Goal: Transaction & Acquisition: Download file/media

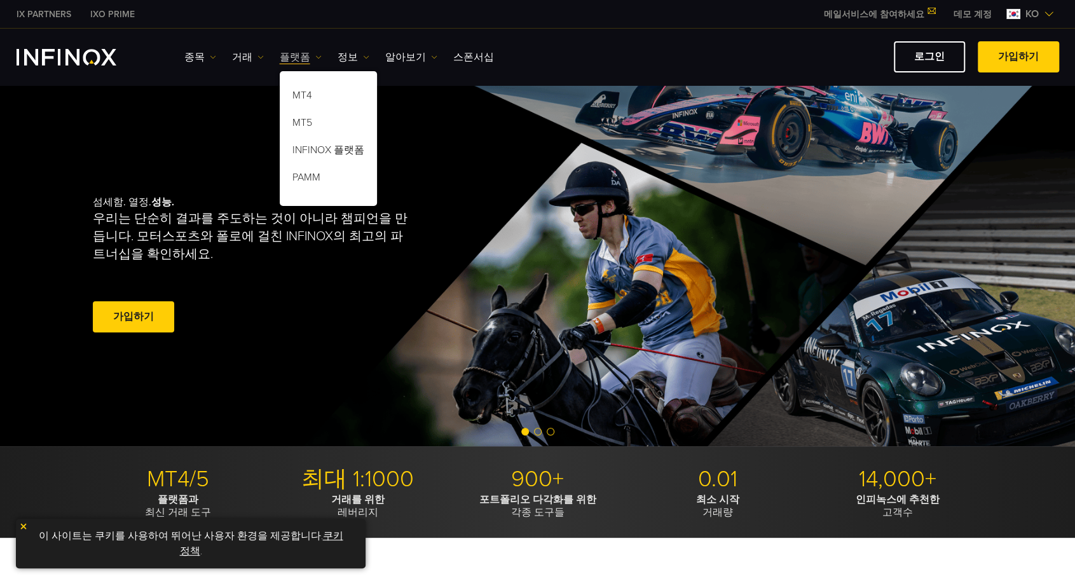
click at [296, 54] on link "플랫폼" at bounding box center [301, 57] width 42 height 15
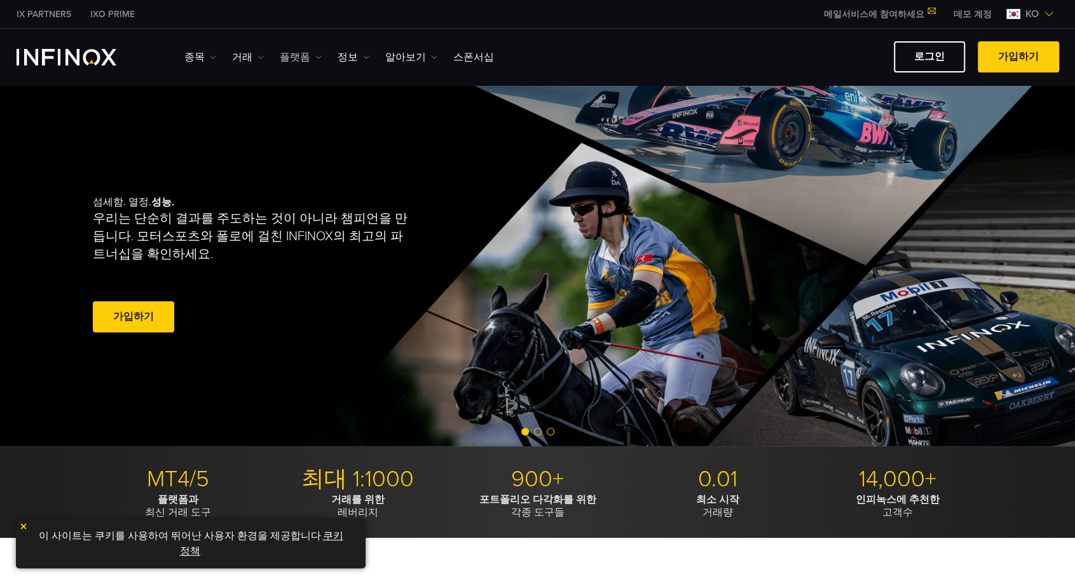
click at [299, 54] on link "플랫폼" at bounding box center [301, 57] width 42 height 15
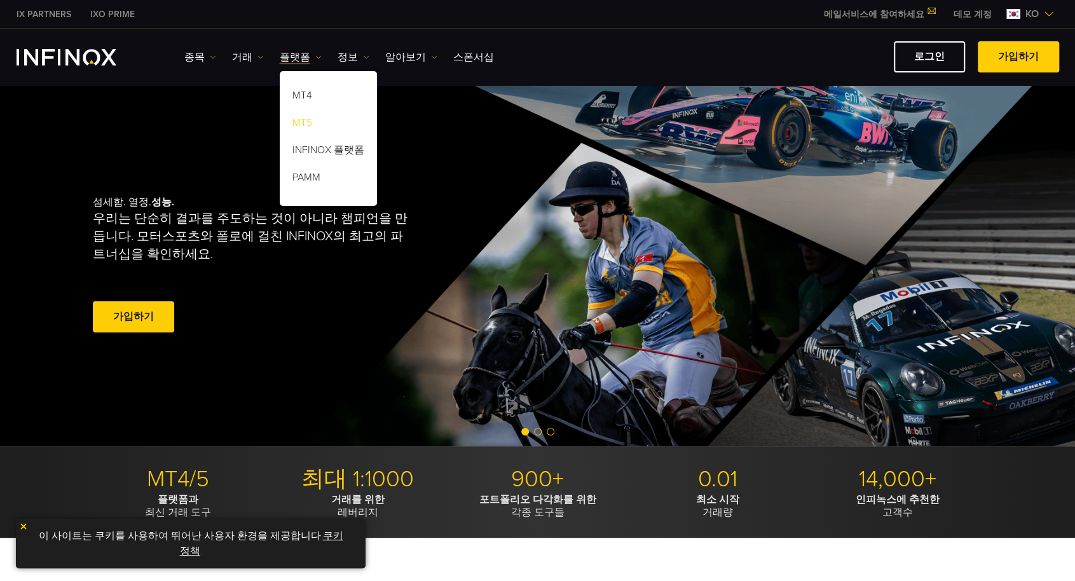
click at [300, 125] on link "MT5" at bounding box center [328, 124] width 97 height 27
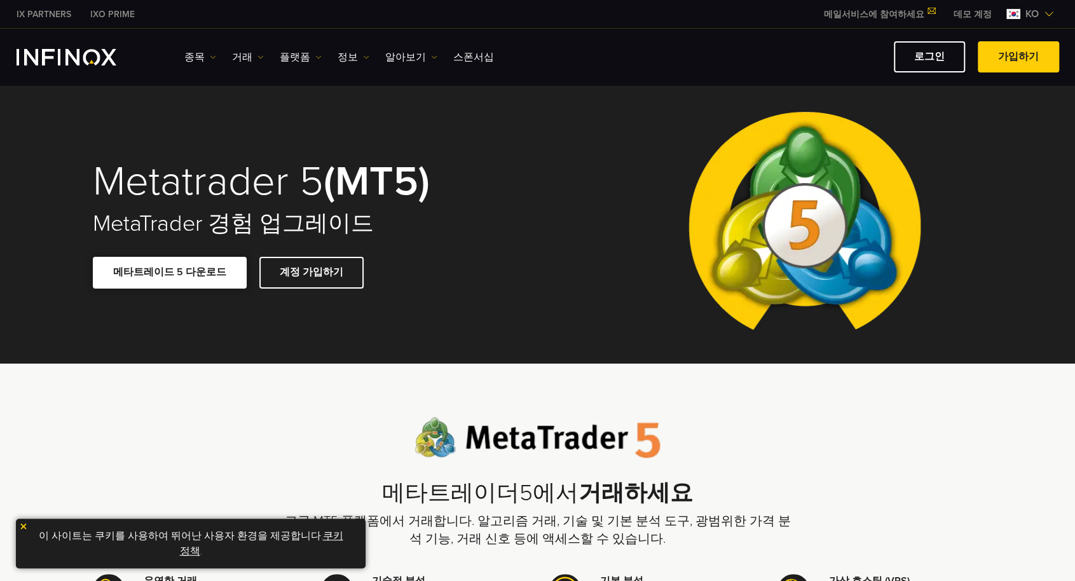
click at [181, 273] on link "메타트레이드 5 다운로드" at bounding box center [170, 272] width 154 height 31
drag, startPoint x: 407, startPoint y: 446, endPoint x: 435, endPoint y: 434, distance: 30.2
click at [409, 446] on div "메타트레이더5에서 거래하세요 고급 MT5 플랫폼에서 거래합니다. 알고리즘 거래, 기술 및 기본 분석 도구, 광범위한 가격 분석 기능, 거래 신…" at bounding box center [537, 482] width 508 height 131
click at [170, 273] on span at bounding box center [170, 273] width 0 height 0
click at [176, 273] on link "메타트레이드 5 다운로드" at bounding box center [170, 272] width 154 height 31
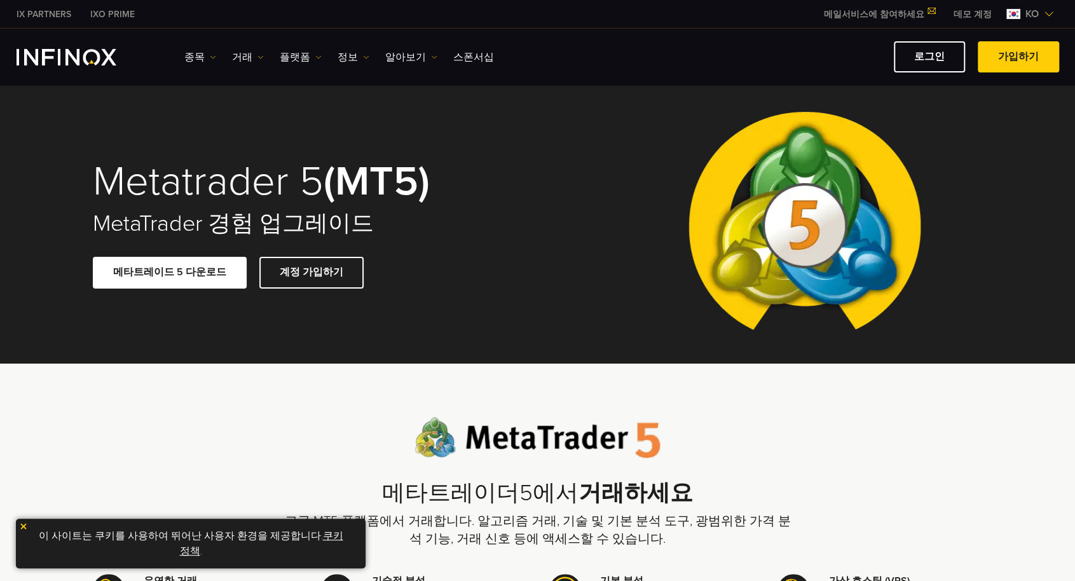
click at [170, 273] on span at bounding box center [170, 273] width 0 height 0
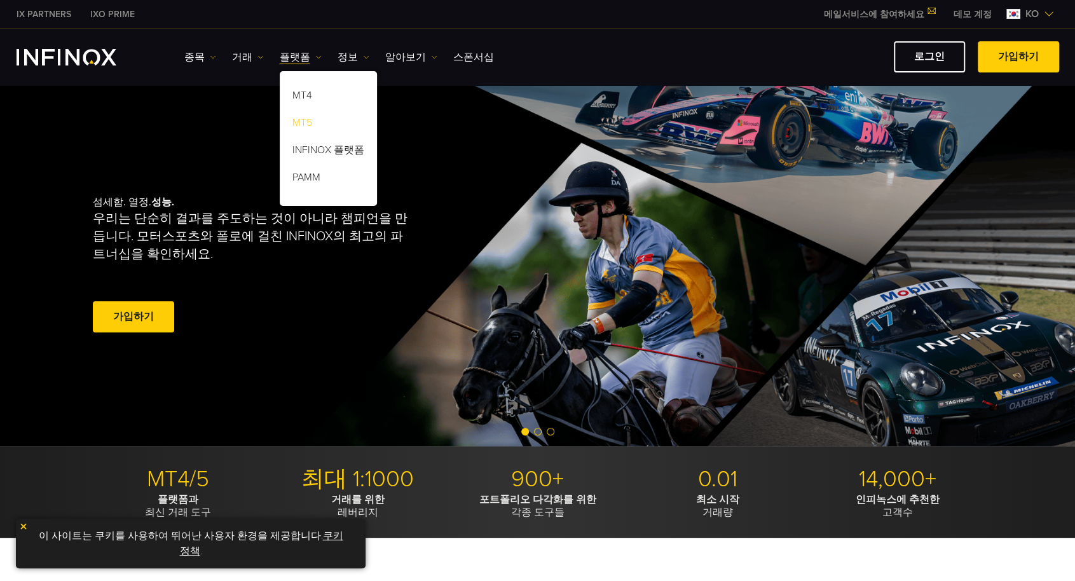
click at [297, 121] on link "MT5" at bounding box center [328, 124] width 97 height 27
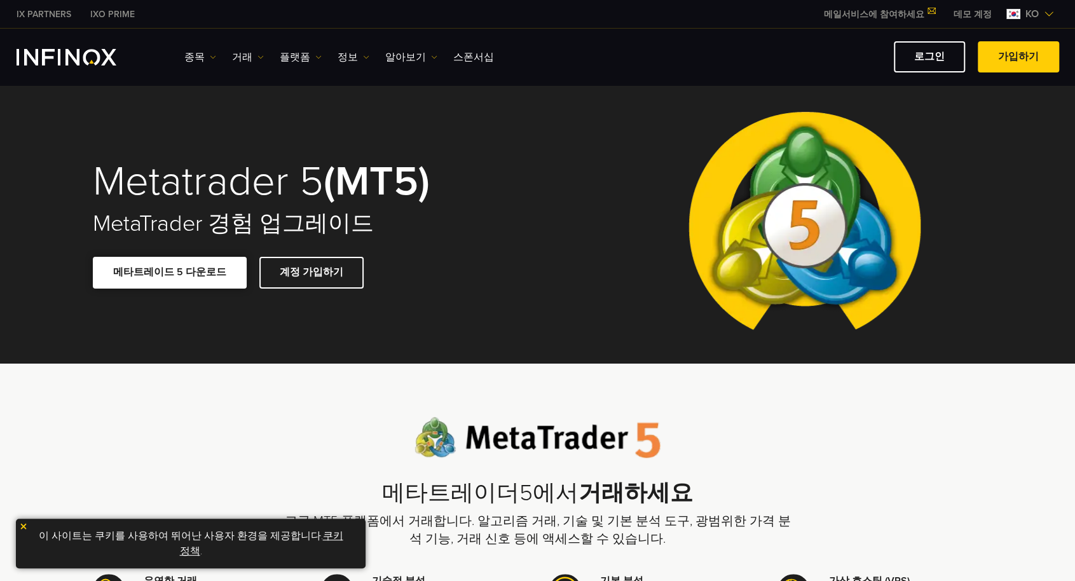
click at [141, 271] on link "메타트레이드 5 다운로드" at bounding box center [170, 272] width 154 height 31
